Goal: Complete application form: Complete application form

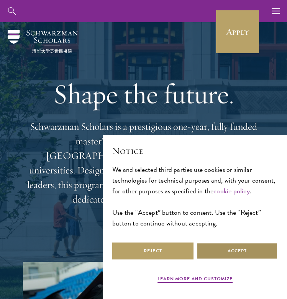
click at [239, 253] on button "Accept" at bounding box center [237, 251] width 81 height 17
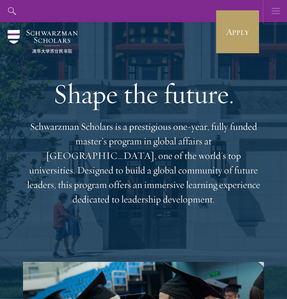
click at [281, 14] on button "button" at bounding box center [276, 11] width 22 height 22
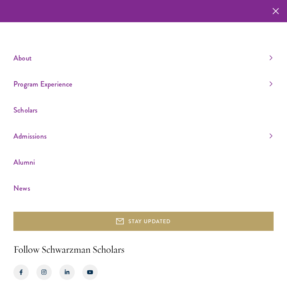
click at [145, 91] on ul "About Overview Leadership Donors Program Experience Overview Curriculum Student…" at bounding box center [143, 123] width 260 height 143
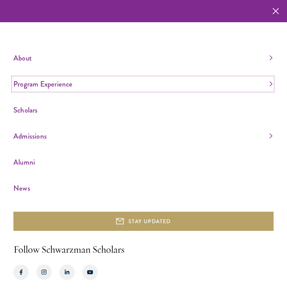
click at [122, 85] on link "Program Experience" at bounding box center [142, 84] width 259 height 13
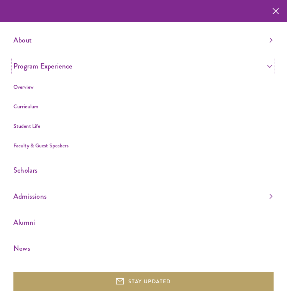
click at [143, 71] on link "Program Experience" at bounding box center [142, 66] width 259 height 13
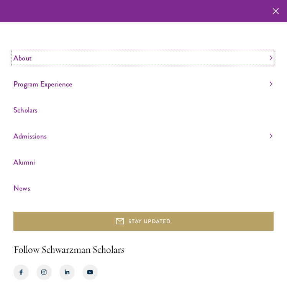
click at [127, 63] on link "About" at bounding box center [142, 58] width 259 height 13
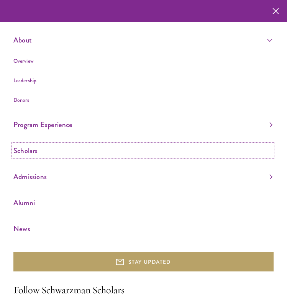
click at [107, 147] on link "Scholars" at bounding box center [142, 151] width 259 height 13
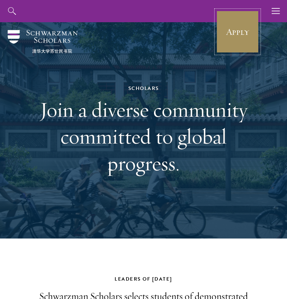
click at [233, 30] on link "Apply" at bounding box center [237, 31] width 43 height 43
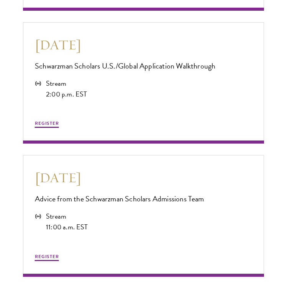
scroll to position [2035, 0]
